Goal: Transaction & Acquisition: Subscribe to service/newsletter

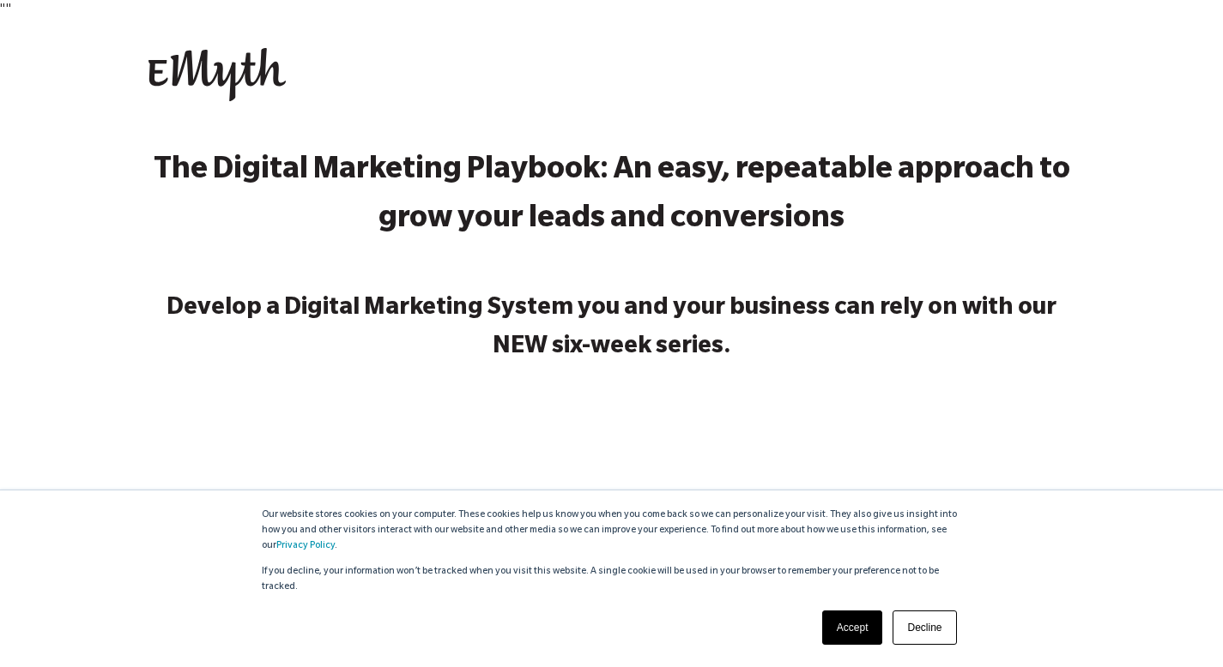
click at [846, 620] on link "Accept" at bounding box center [852, 628] width 61 height 34
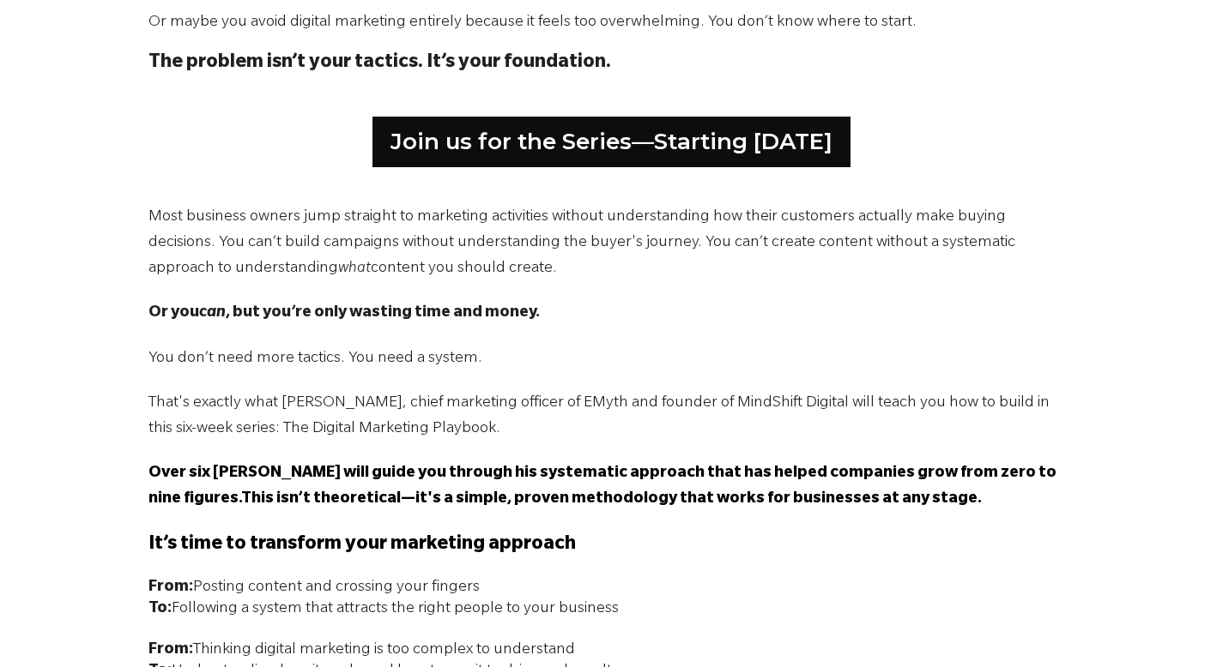
scroll to position [1062, 0]
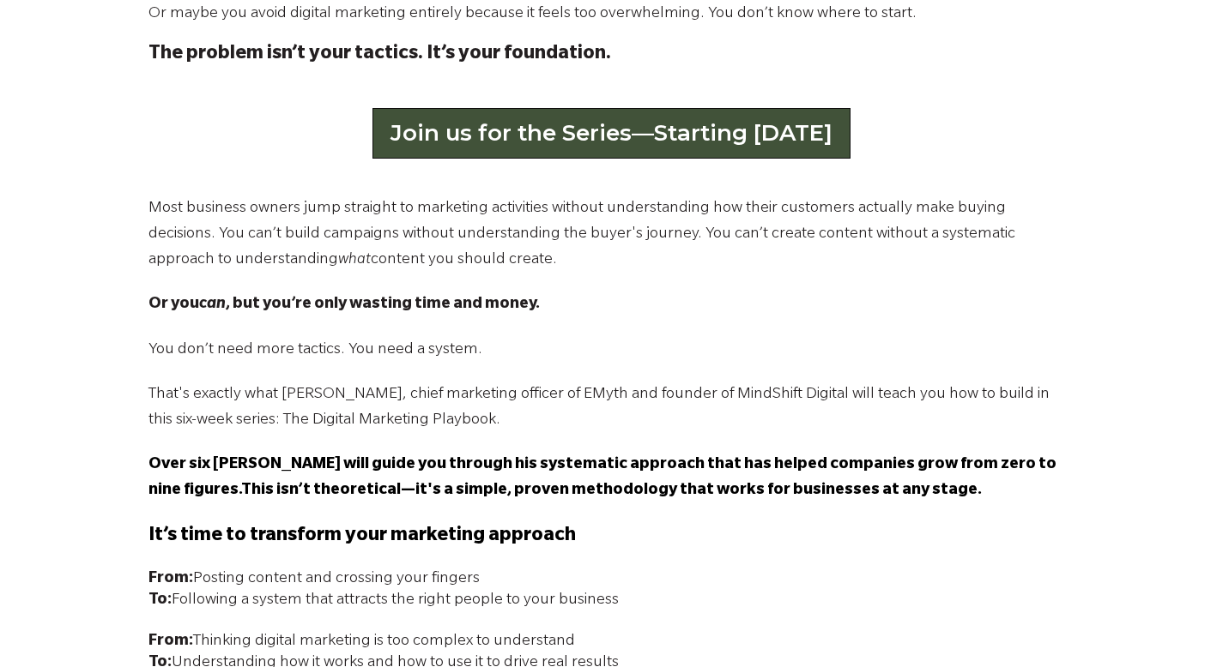
click at [758, 108] on link "Join us for the Series—Starting [DATE]" at bounding box center [611, 133] width 478 height 50
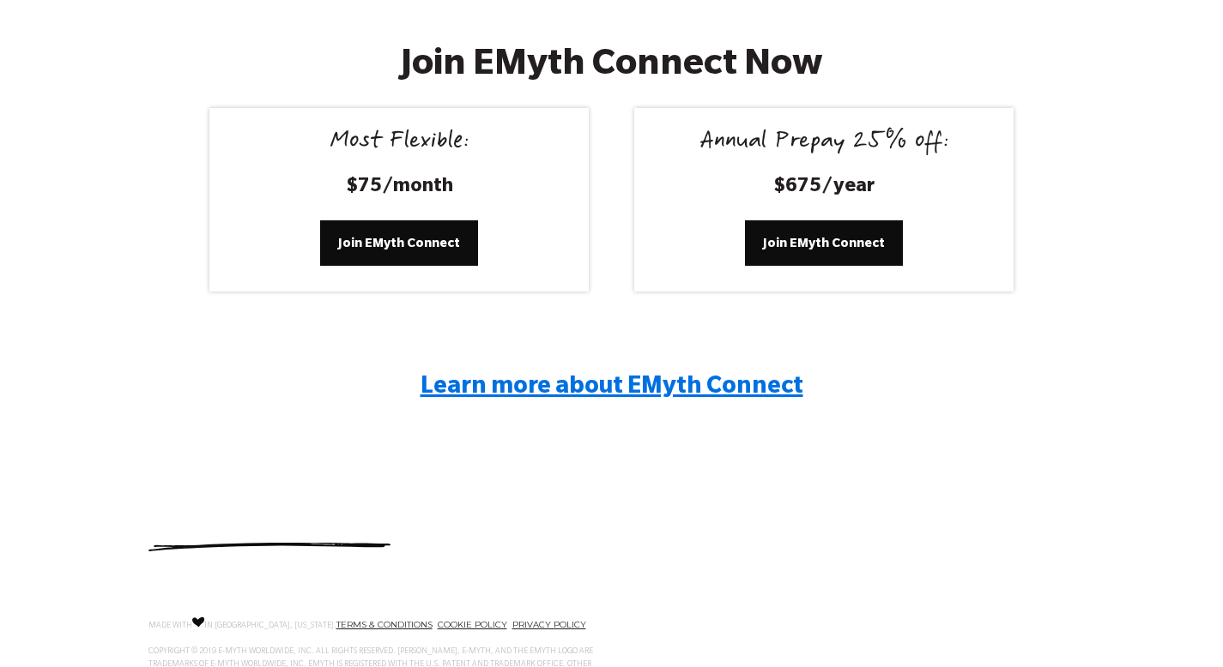
scroll to position [3300, 0]
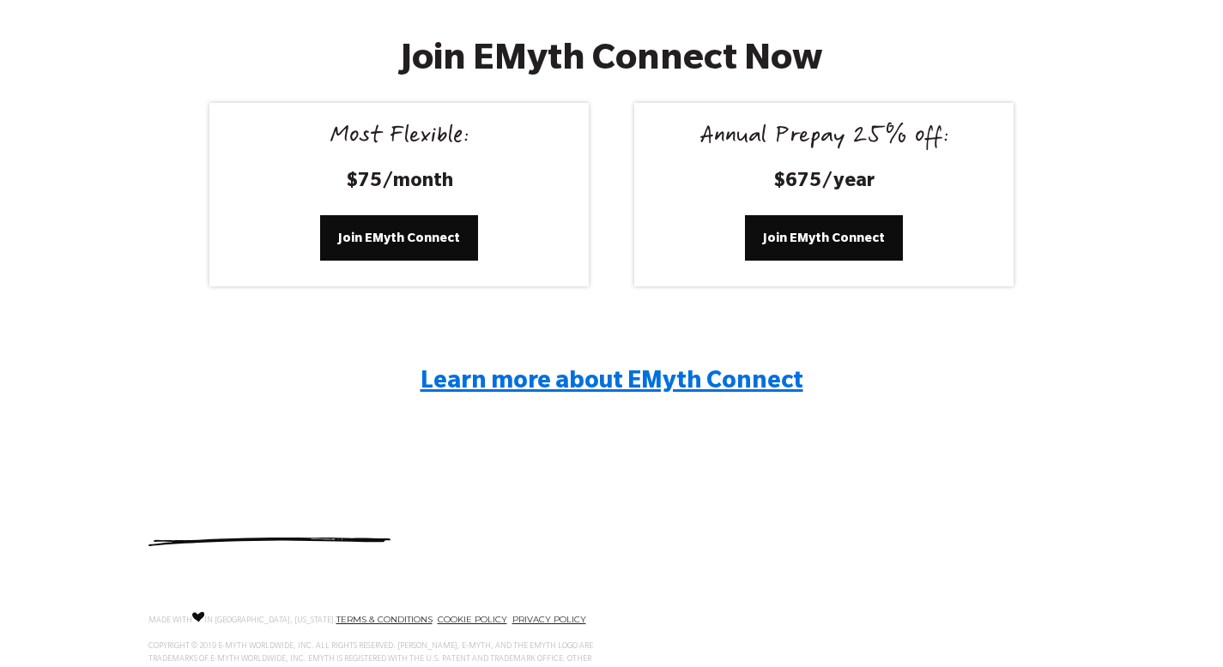
click at [482, 371] on span "Learn more about EMyth Connect" at bounding box center [611, 384] width 383 height 26
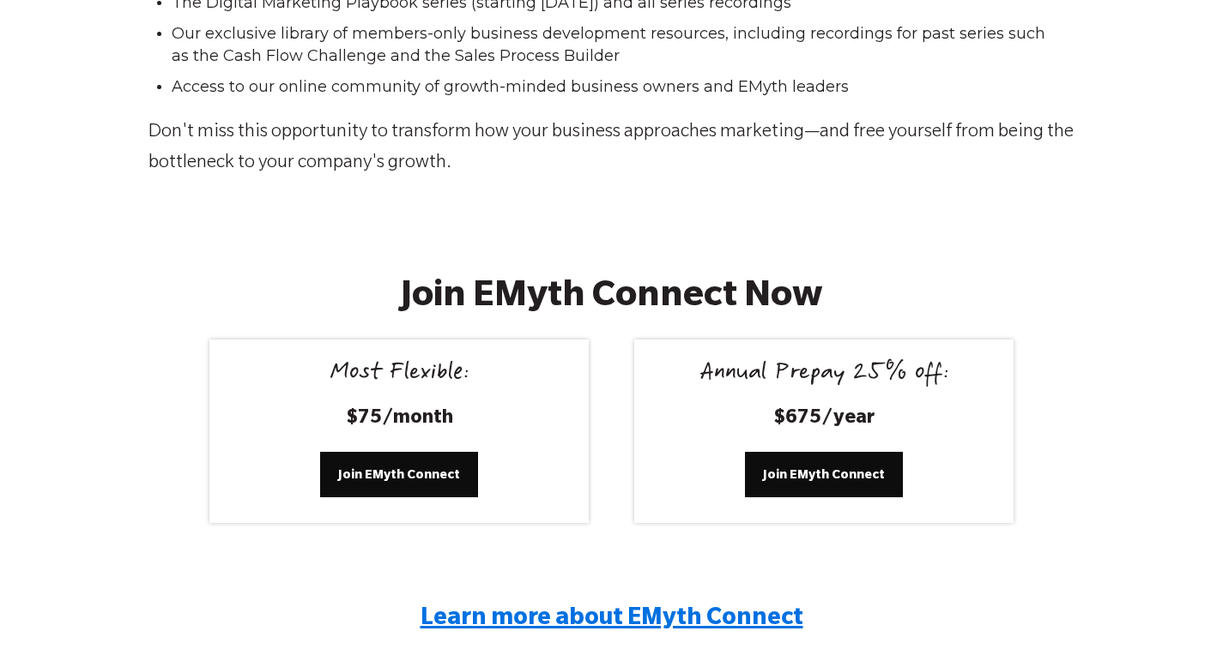
scroll to position [3064, 0]
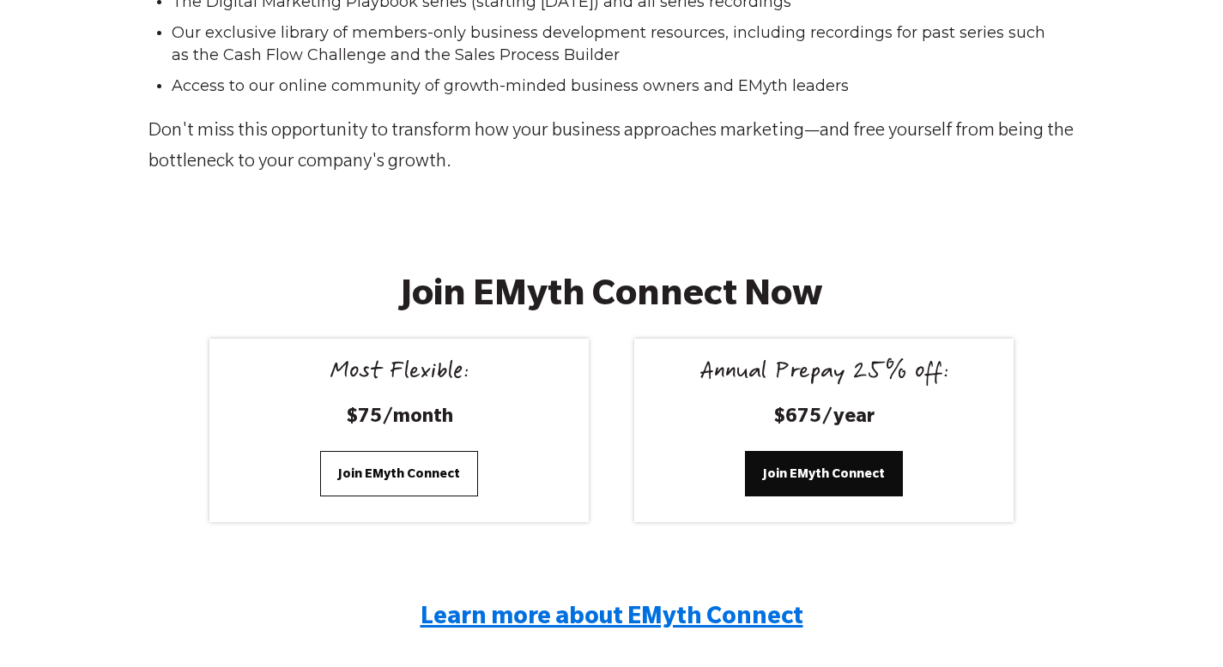
click at [373, 464] on span "Join EMyth Connect" at bounding box center [399, 473] width 122 height 19
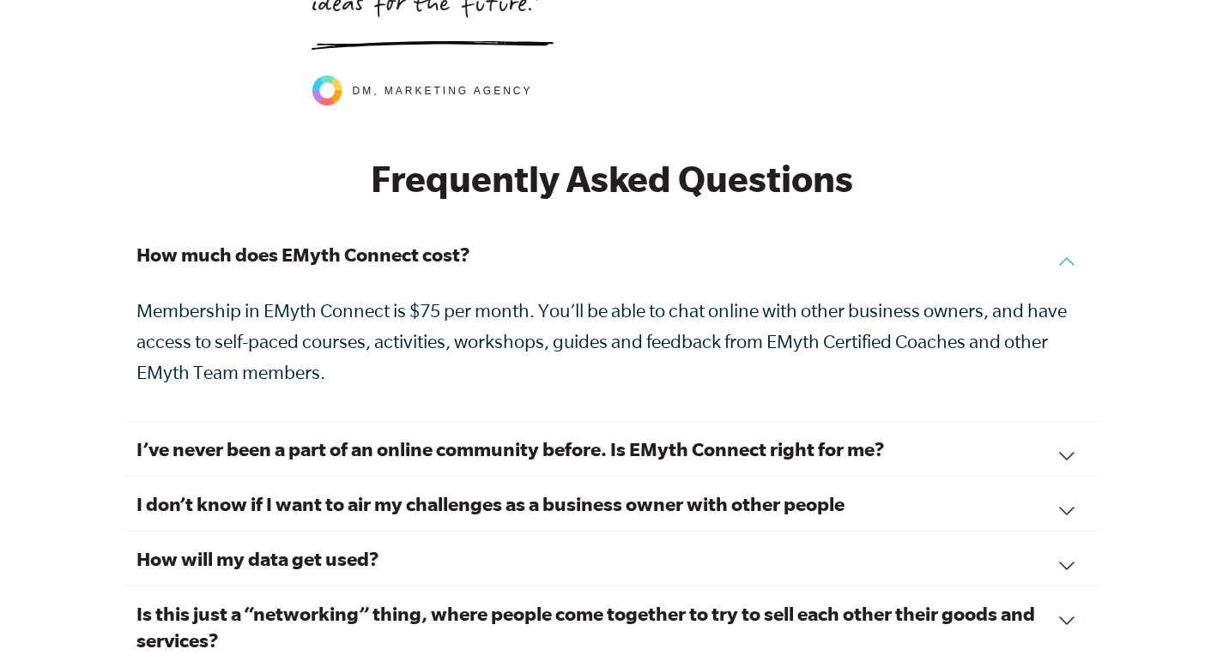
scroll to position [5725, 0]
